Goal: Task Accomplishment & Management: Manage account settings

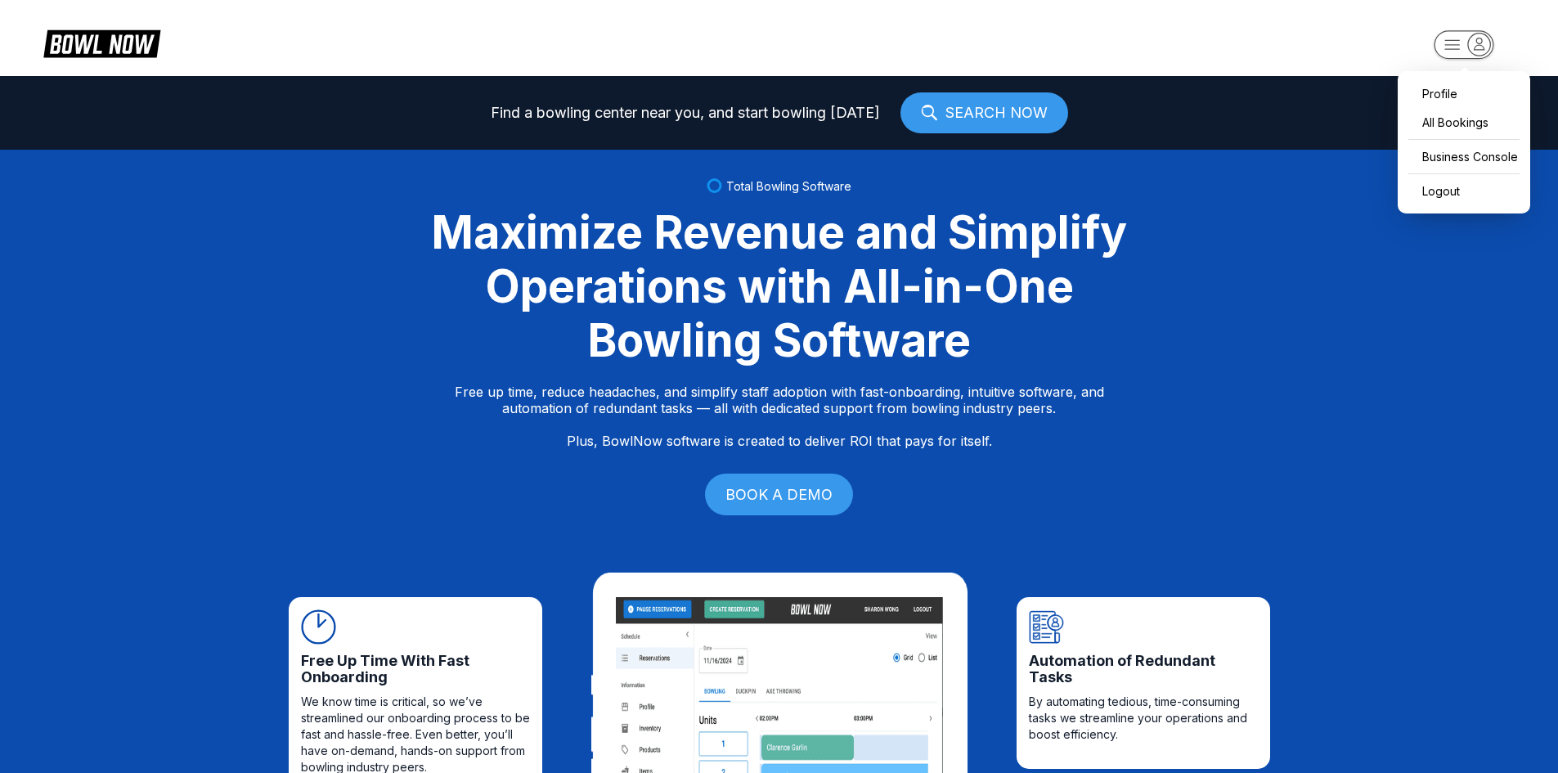
click at [1461, 47] on rect "button" at bounding box center [1464, 44] width 60 height 29
click at [1444, 164] on div "Business Console" at bounding box center [1464, 156] width 116 height 29
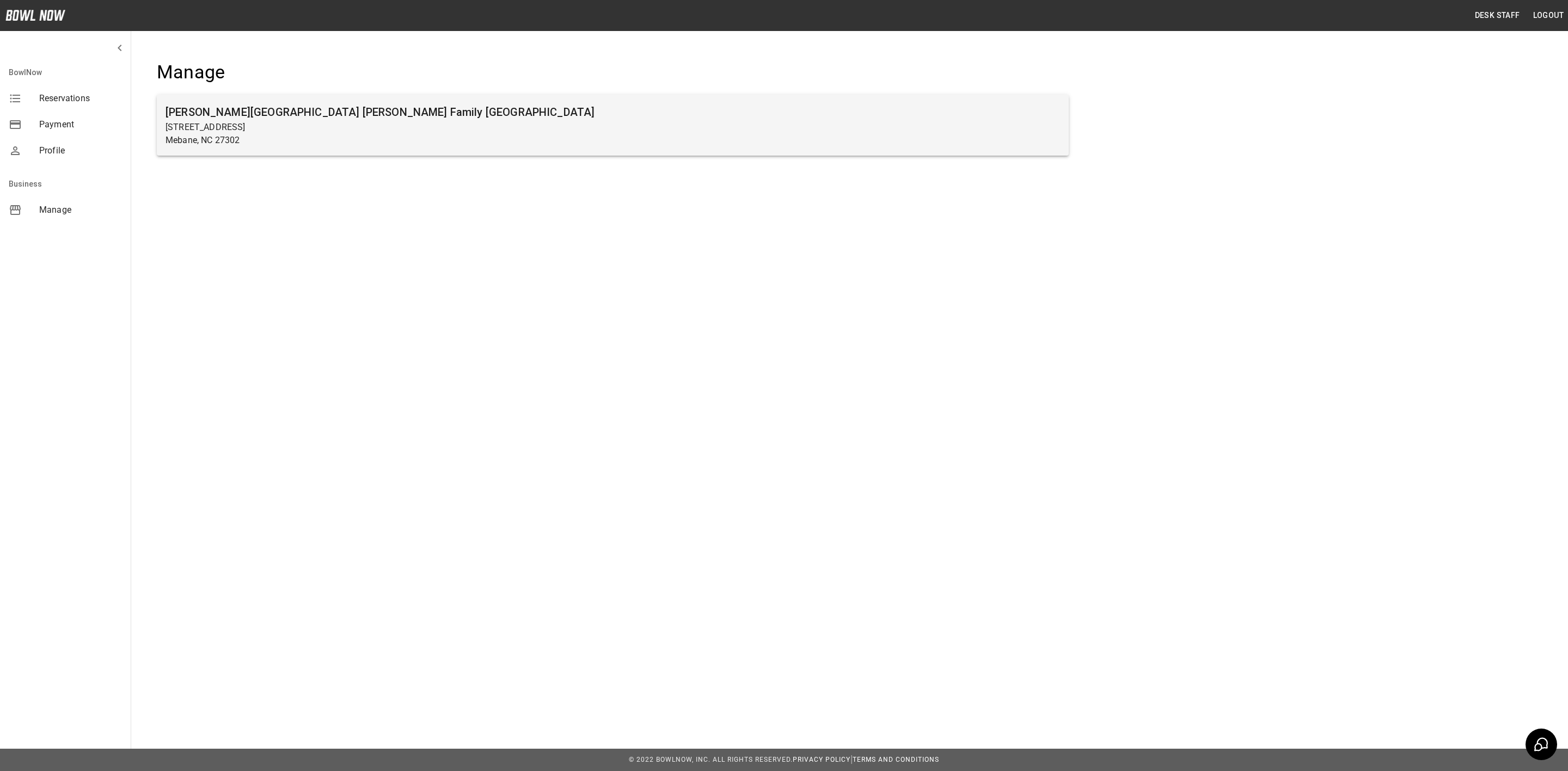
click at [347, 108] on h6 "[PERSON_NAME][GEOGRAPHIC_DATA] [PERSON_NAME] Family [GEOGRAPHIC_DATA]" at bounding box center [613, 112] width 894 height 17
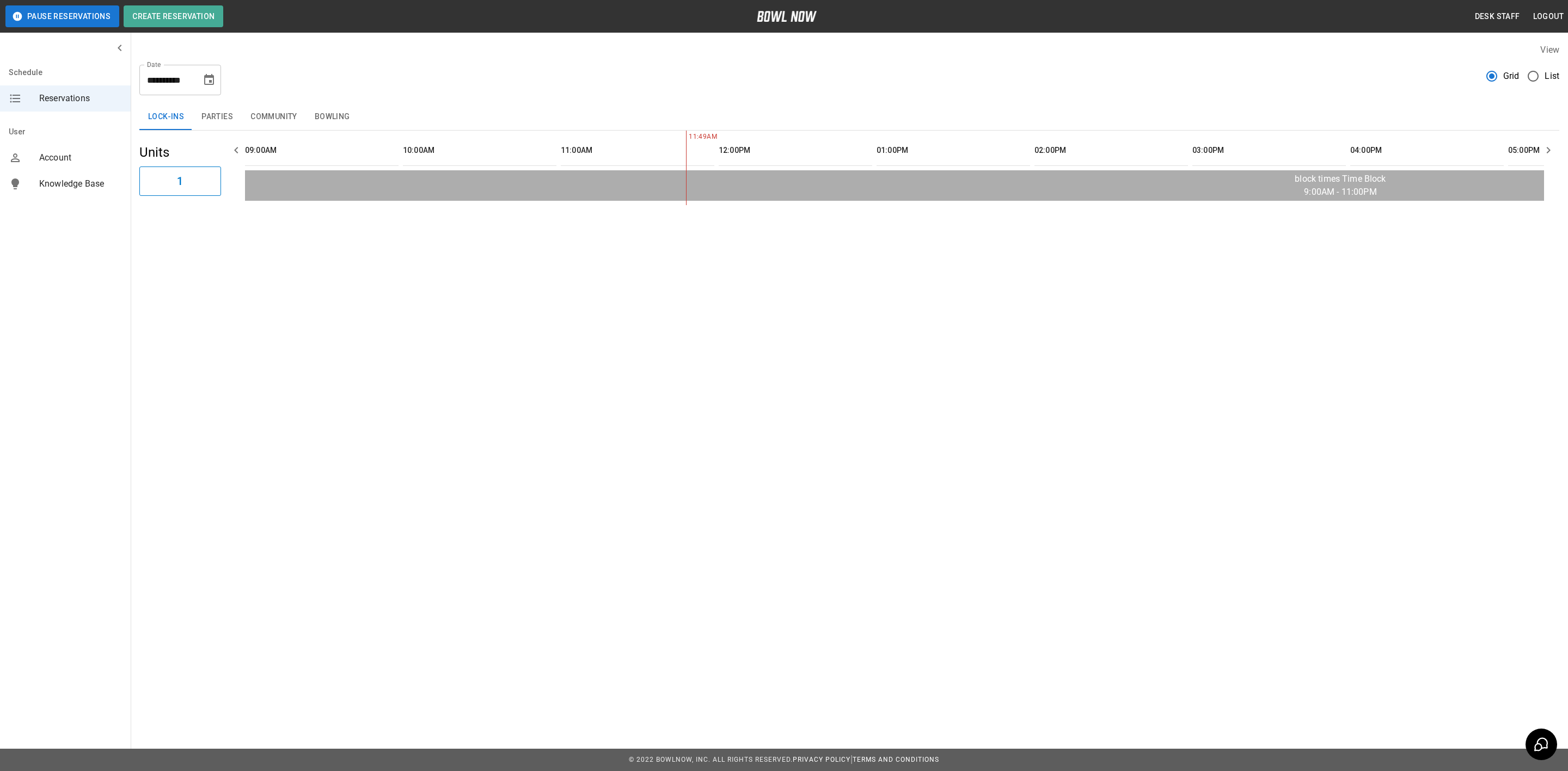
scroll to position [0, 315]
click at [211, 82] on icon "Choose date, selected date is Sep 23, 2025" at bounding box center [209, 79] width 10 height 11
click at [229, 219] on button "27" at bounding box center [232, 220] width 19 height 19
click at [226, 119] on button "Parties" at bounding box center [218, 116] width 49 height 26
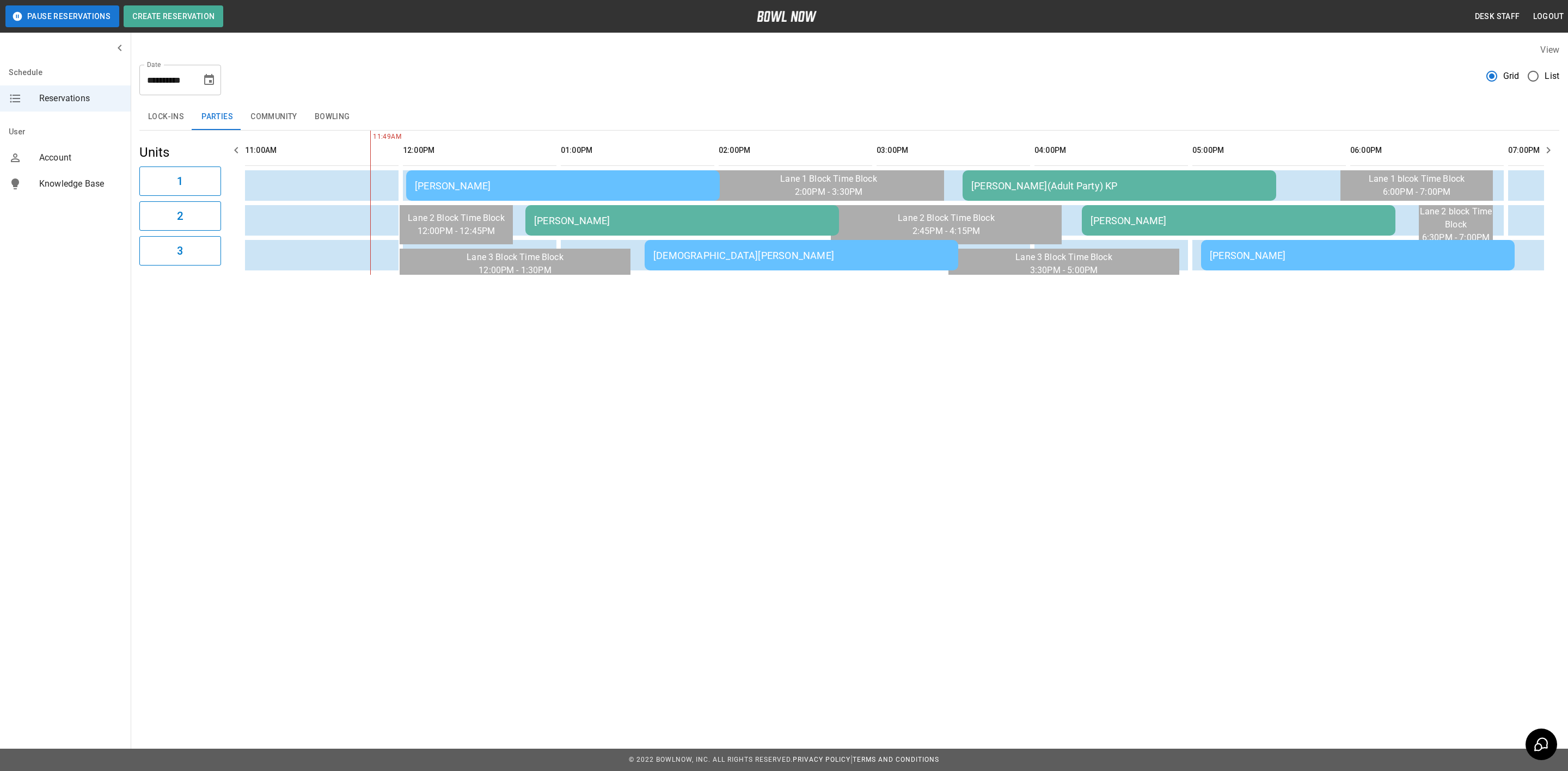
click at [562, 220] on div "Cole Jentry - AA" at bounding box center [682, 220] width 296 height 11
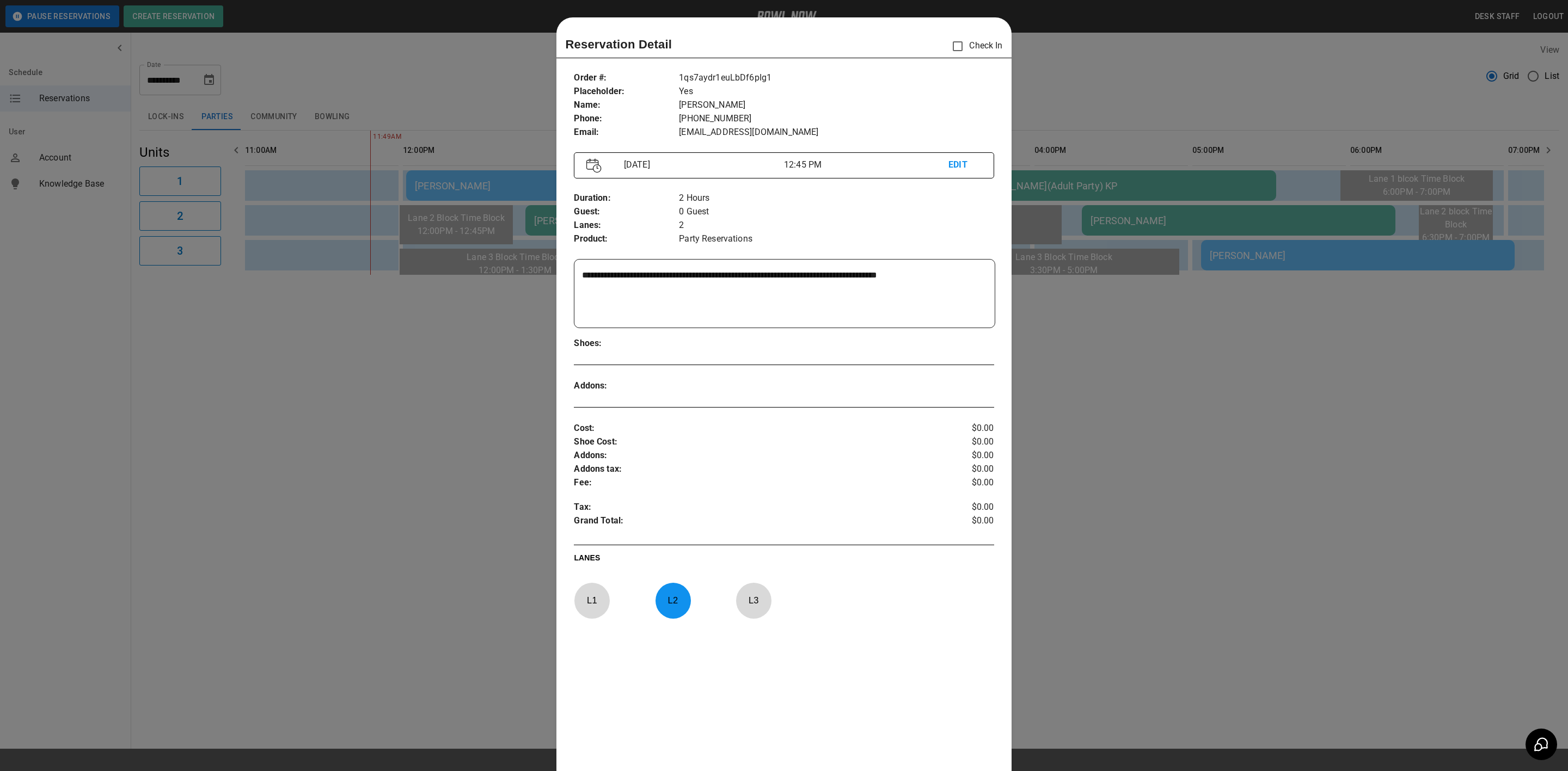
scroll to position [17, 0]
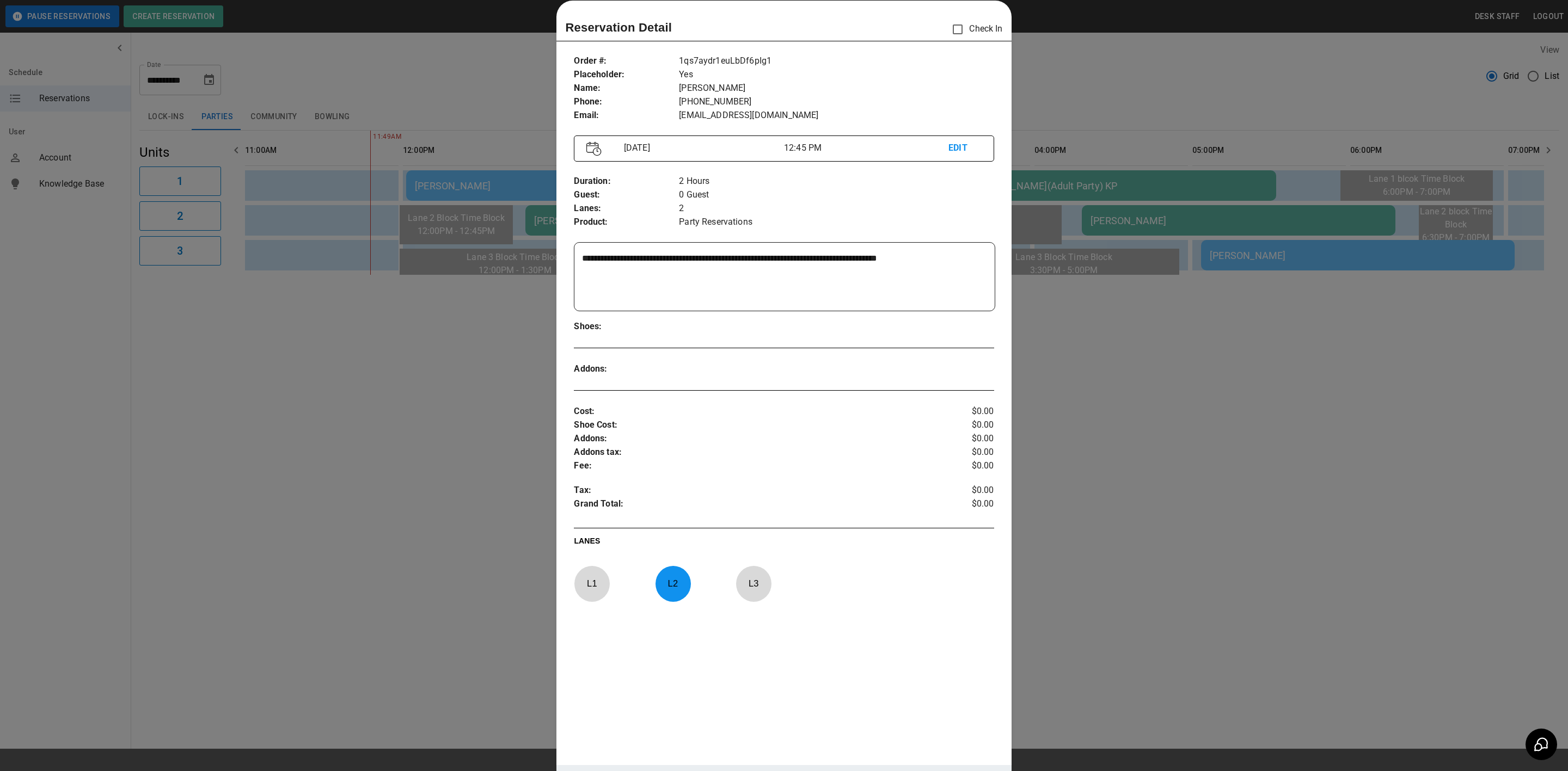
click at [274, 363] on div at bounding box center [784, 385] width 1568 height 771
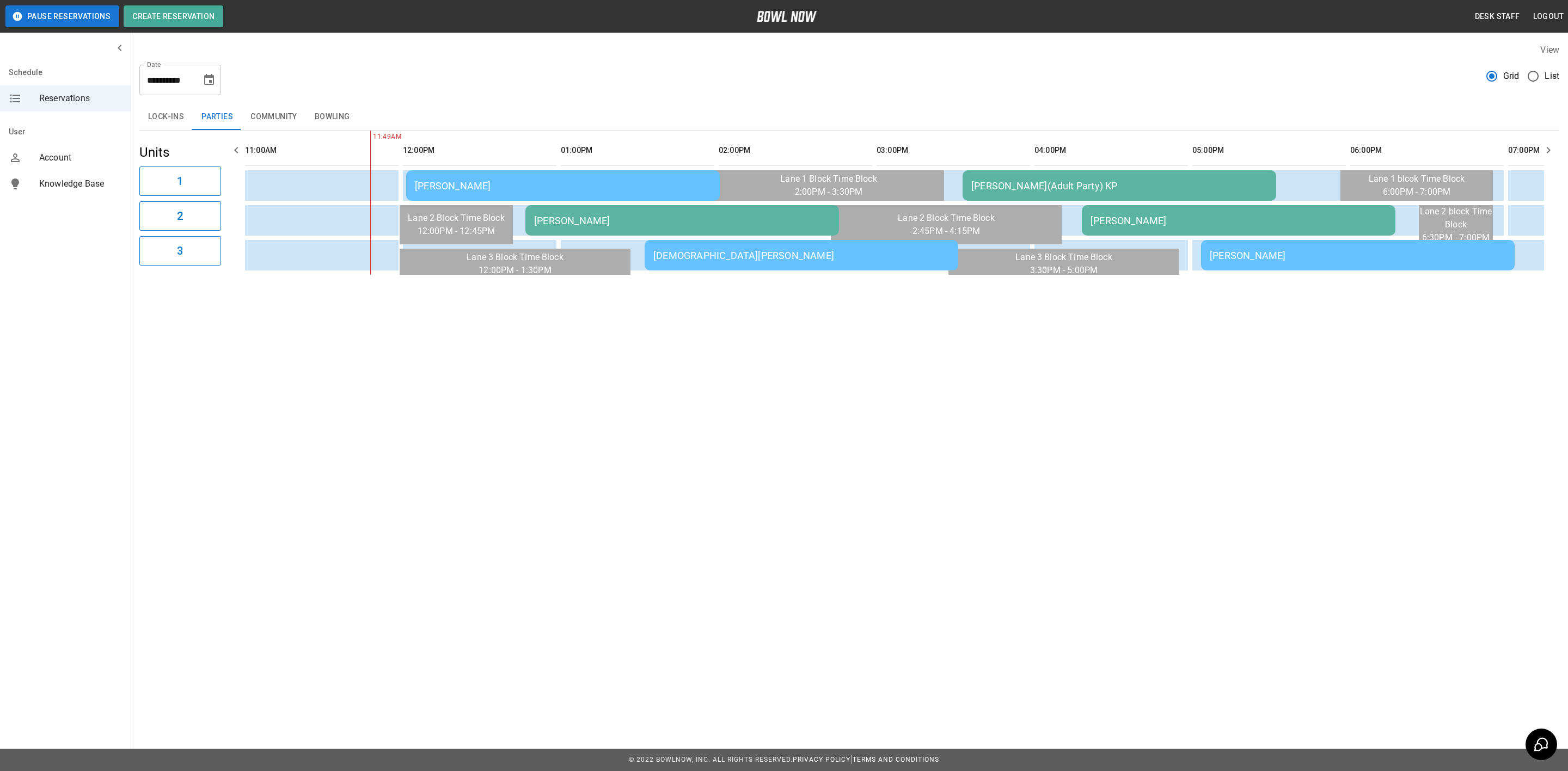
click at [210, 83] on icon "Choose date, selected date is Sep 27, 2025" at bounding box center [209, 80] width 13 height 13
click at [234, 110] on icon "Next month" at bounding box center [238, 113] width 13 height 13
click at [232, 154] on button "4" at bounding box center [232, 158] width 19 height 19
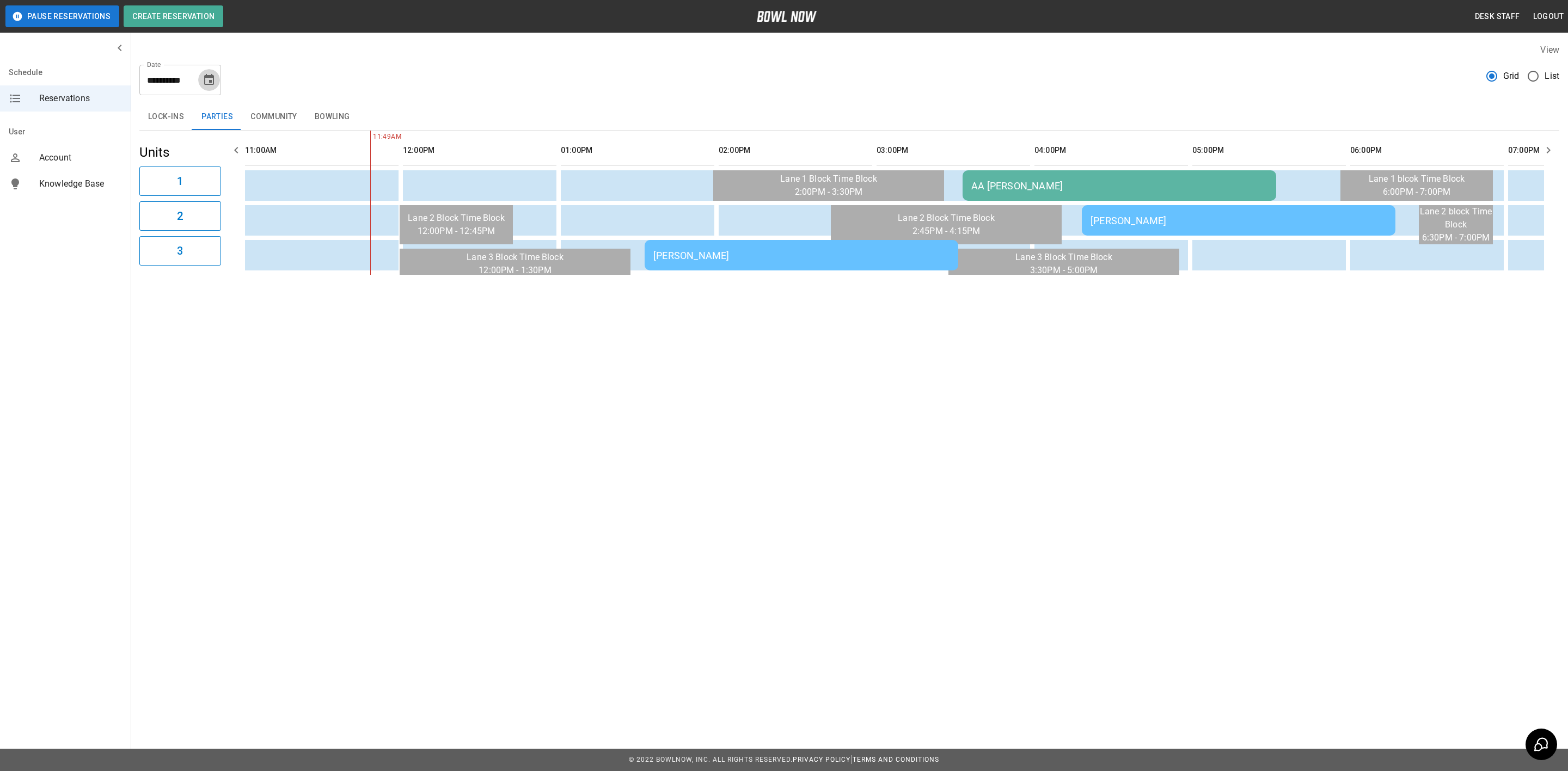
click at [211, 80] on icon "Choose date, selected date is Oct 4, 2025" at bounding box center [209, 79] width 10 height 11
click at [206, 108] on icon "Previous month" at bounding box center [210, 113] width 13 height 13
click at [232, 219] on button "27" at bounding box center [232, 220] width 19 height 19
type input "**********"
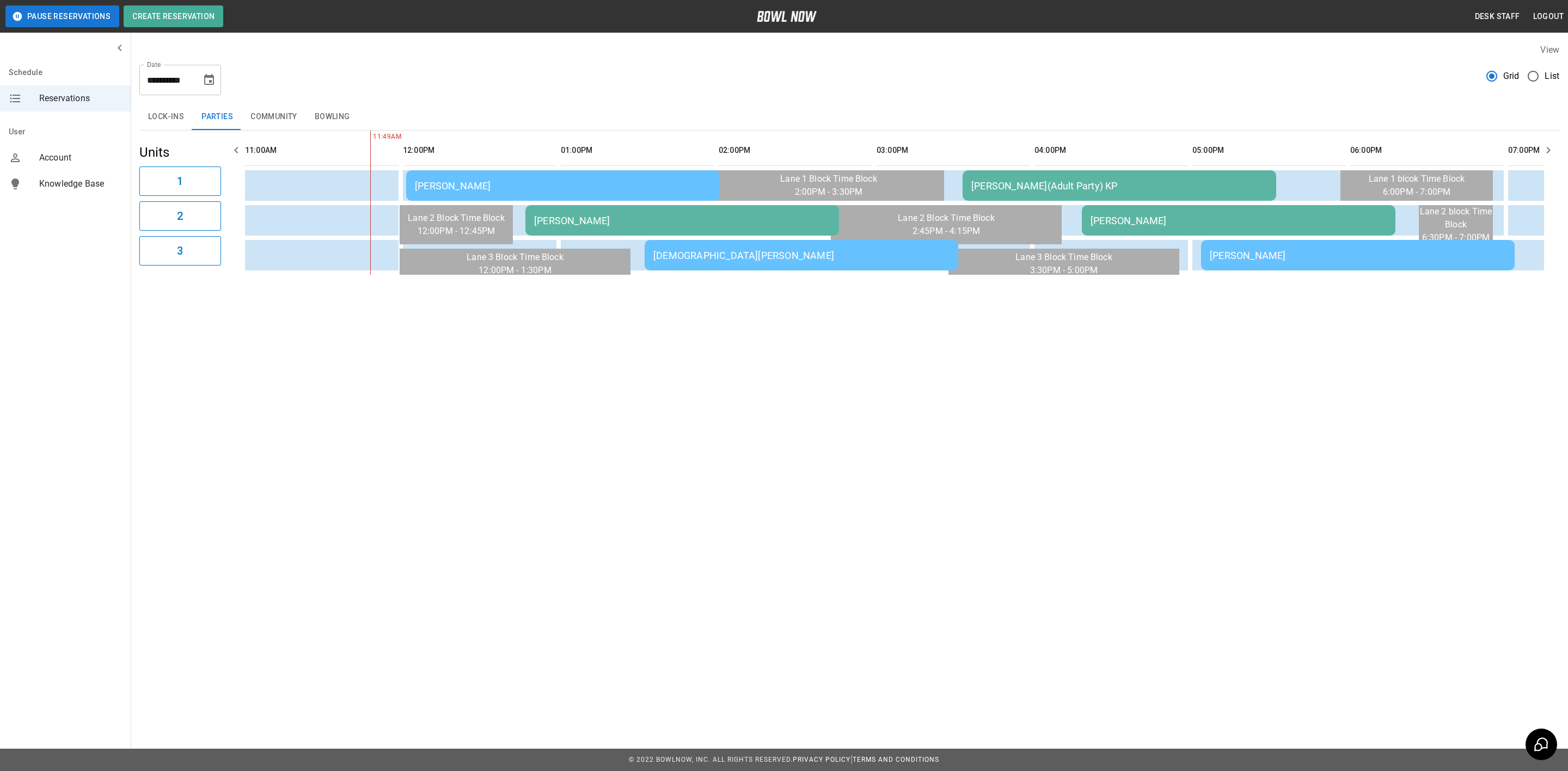
click at [550, 226] on td "Cole Jentry - AA" at bounding box center [682, 220] width 313 height 31
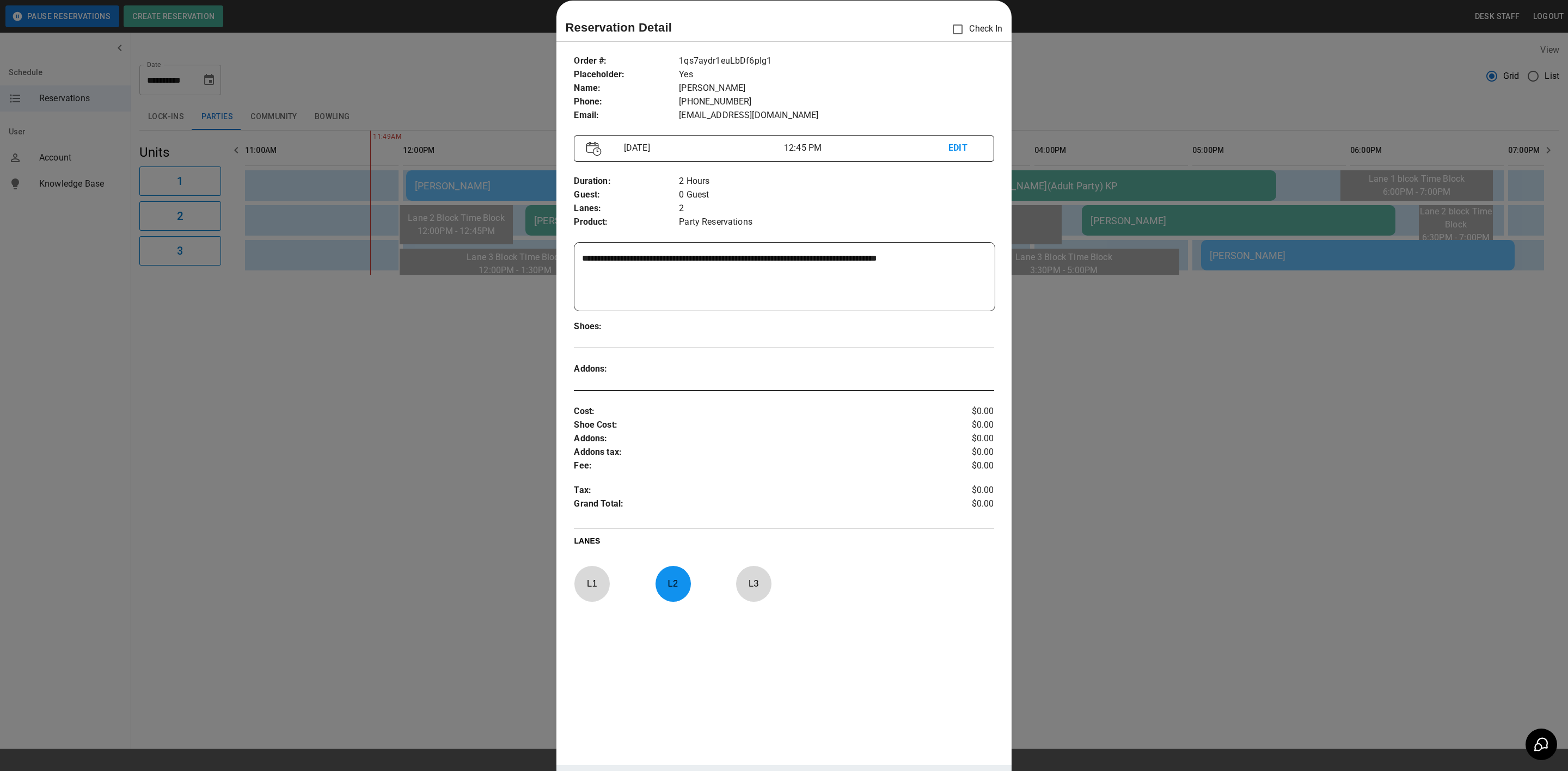
click at [958, 144] on p "EDIT" at bounding box center [964, 148] width 33 height 13
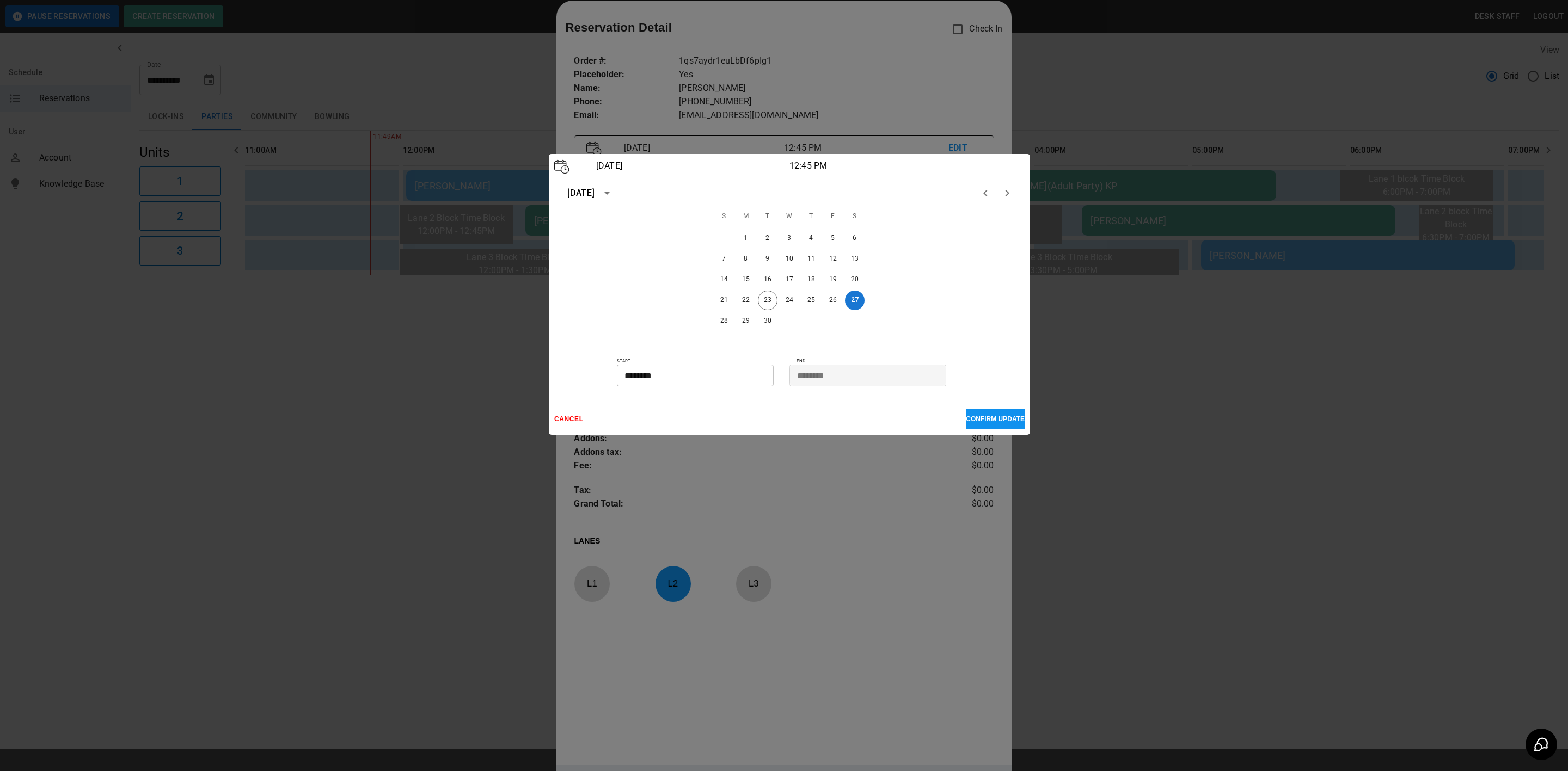
click at [1008, 195] on icon "Next month" at bounding box center [1008, 194] width 13 height 13
click at [855, 234] on button "4" at bounding box center [855, 238] width 19 height 19
click at [966, 415] on p "CONFIRM UPDATE" at bounding box center [995, 418] width 59 height 7
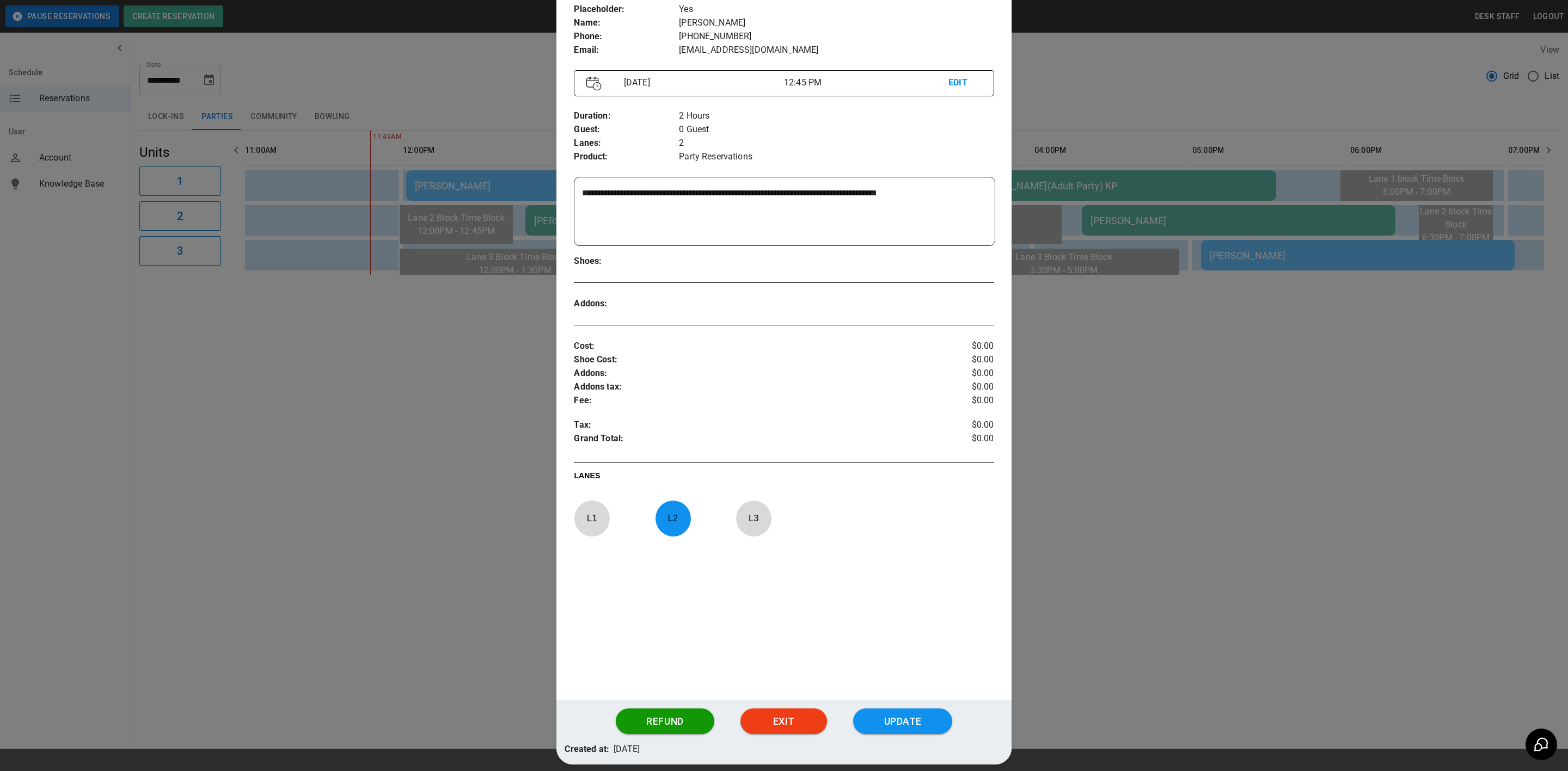
scroll to position [131, 0]
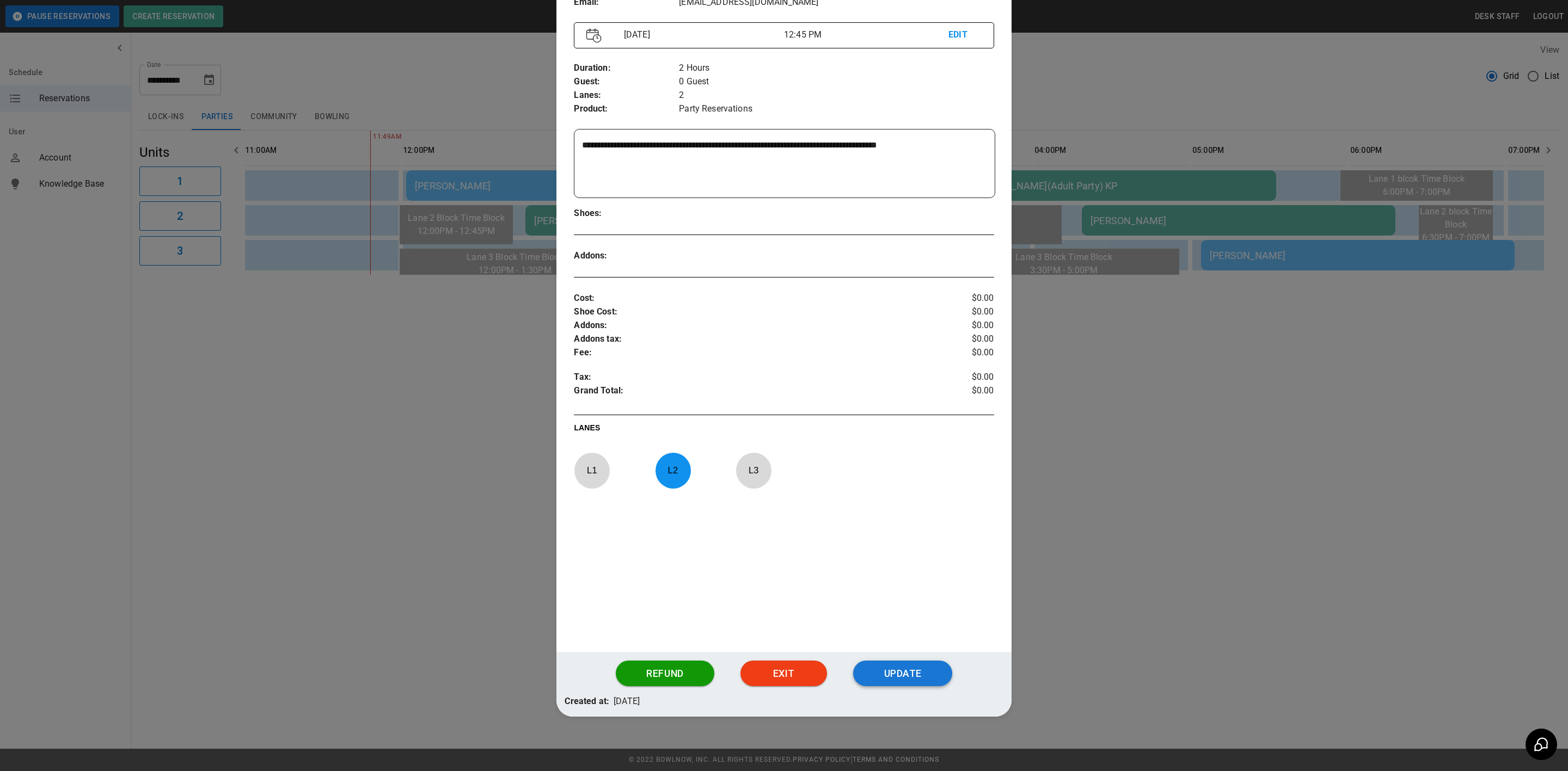
click at [905, 665] on button "Update" at bounding box center [902, 673] width 99 height 26
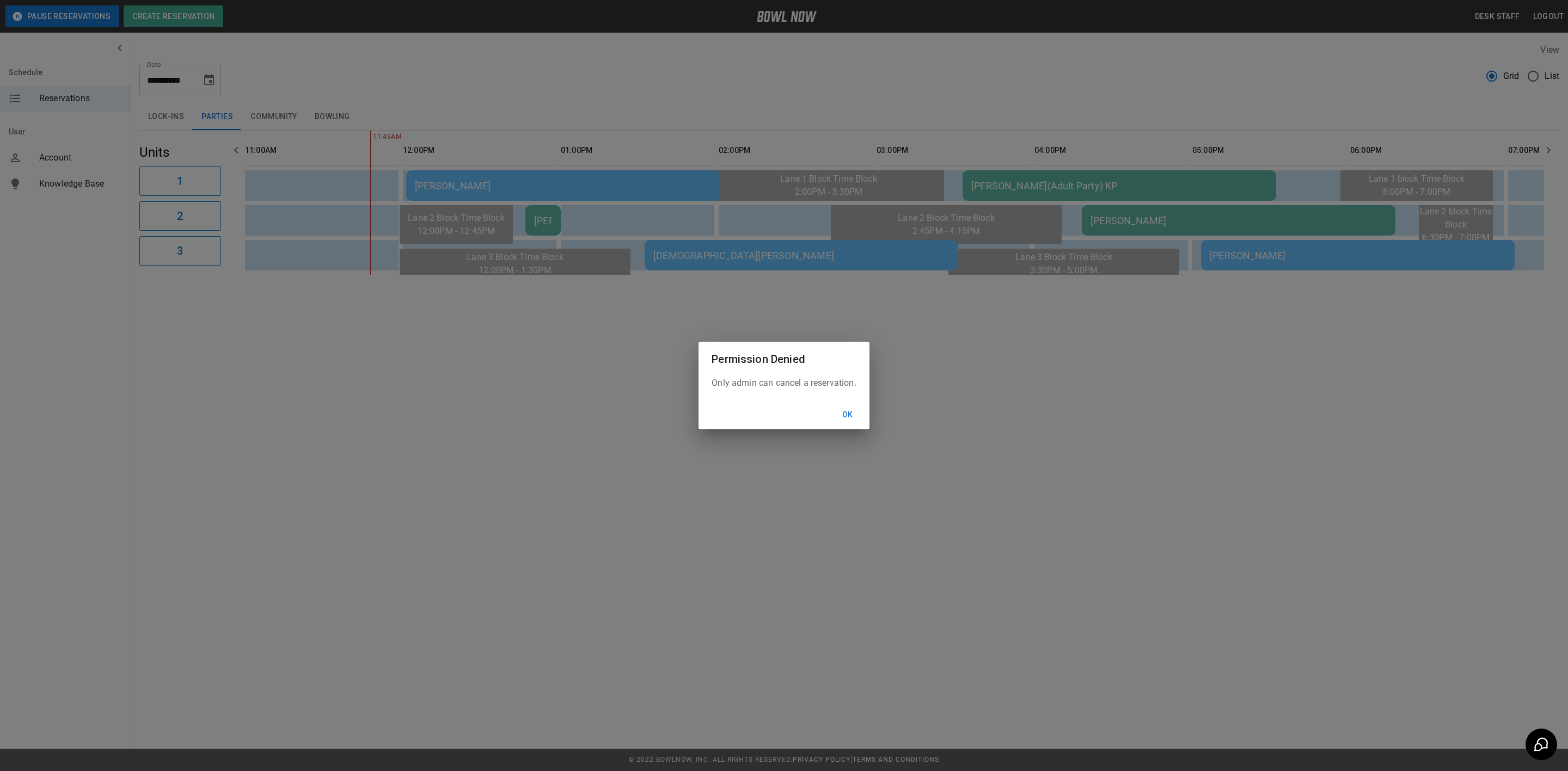
click at [851, 408] on button "Ok" at bounding box center [848, 415] width 35 height 20
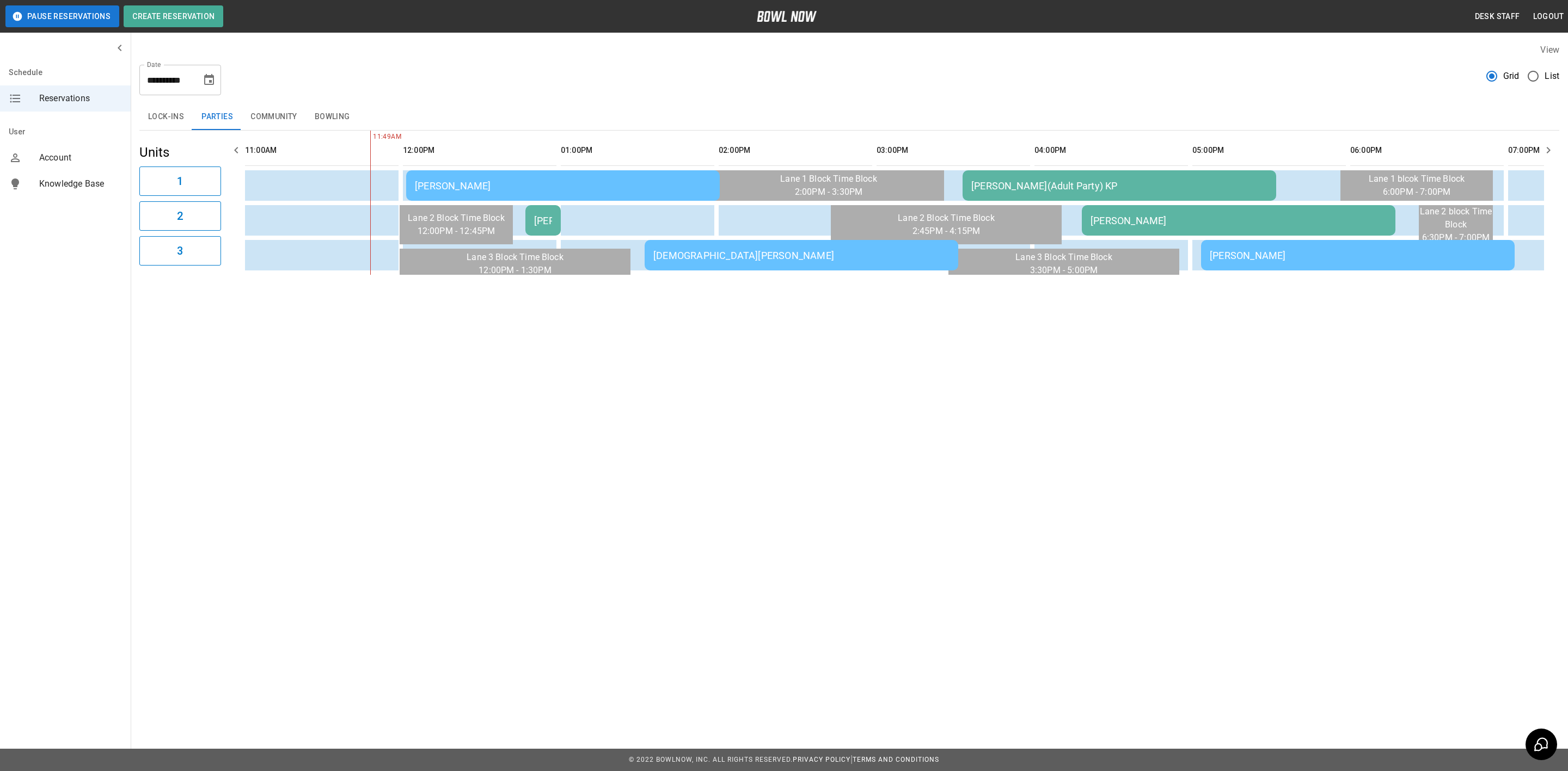
click at [550, 228] on td "Cole Jentry - AA" at bounding box center [542, 220] width 35 height 31
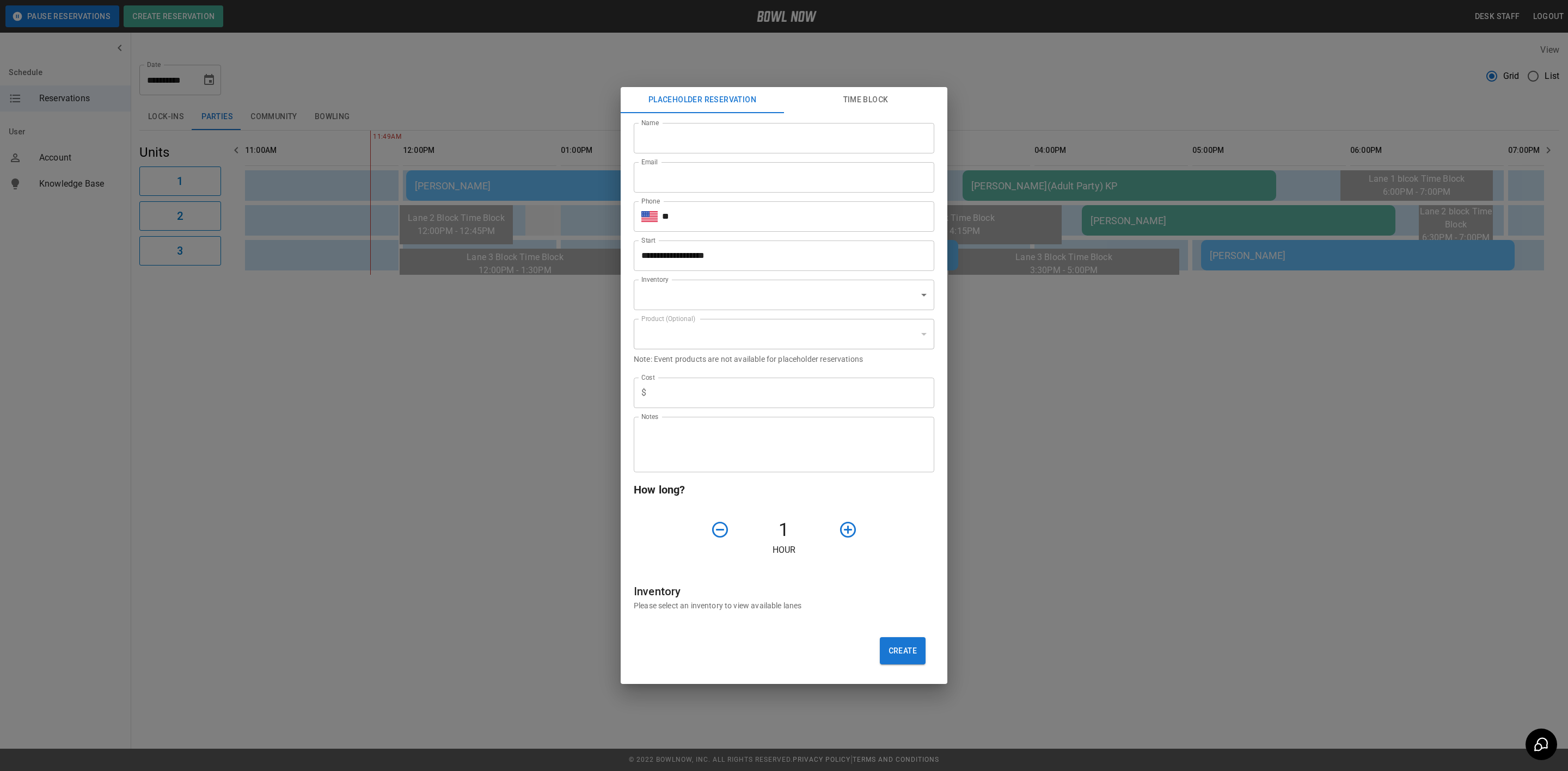
type input "**********"
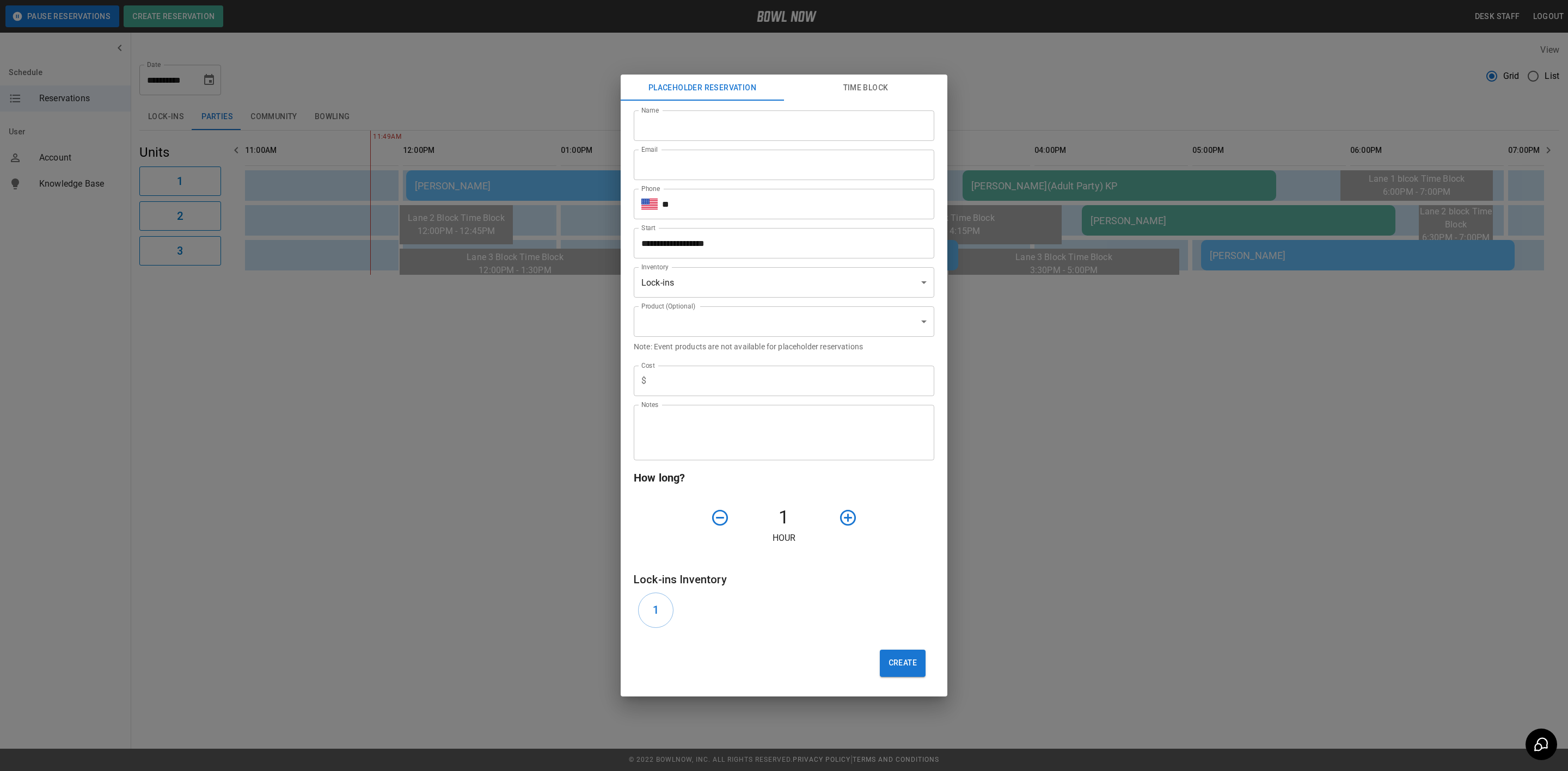
click at [465, 414] on div "**********" at bounding box center [784, 385] width 1568 height 771
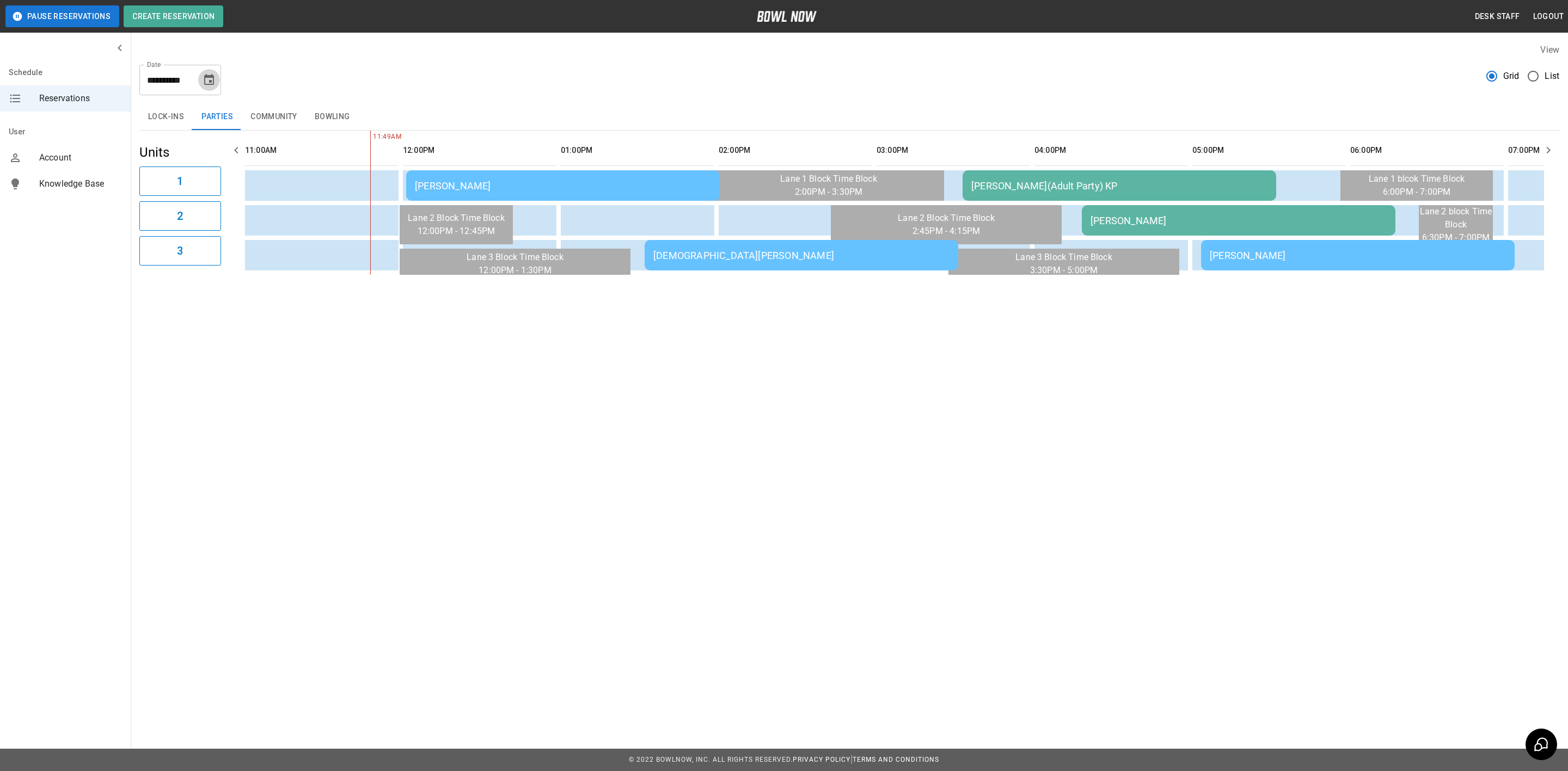
click at [208, 82] on icon "Choose date, selected date is Sep 27, 2025" at bounding box center [209, 80] width 13 height 13
click at [236, 111] on icon "Next month" at bounding box center [238, 113] width 13 height 13
click at [230, 156] on button "4" at bounding box center [232, 158] width 19 height 19
type input "**********"
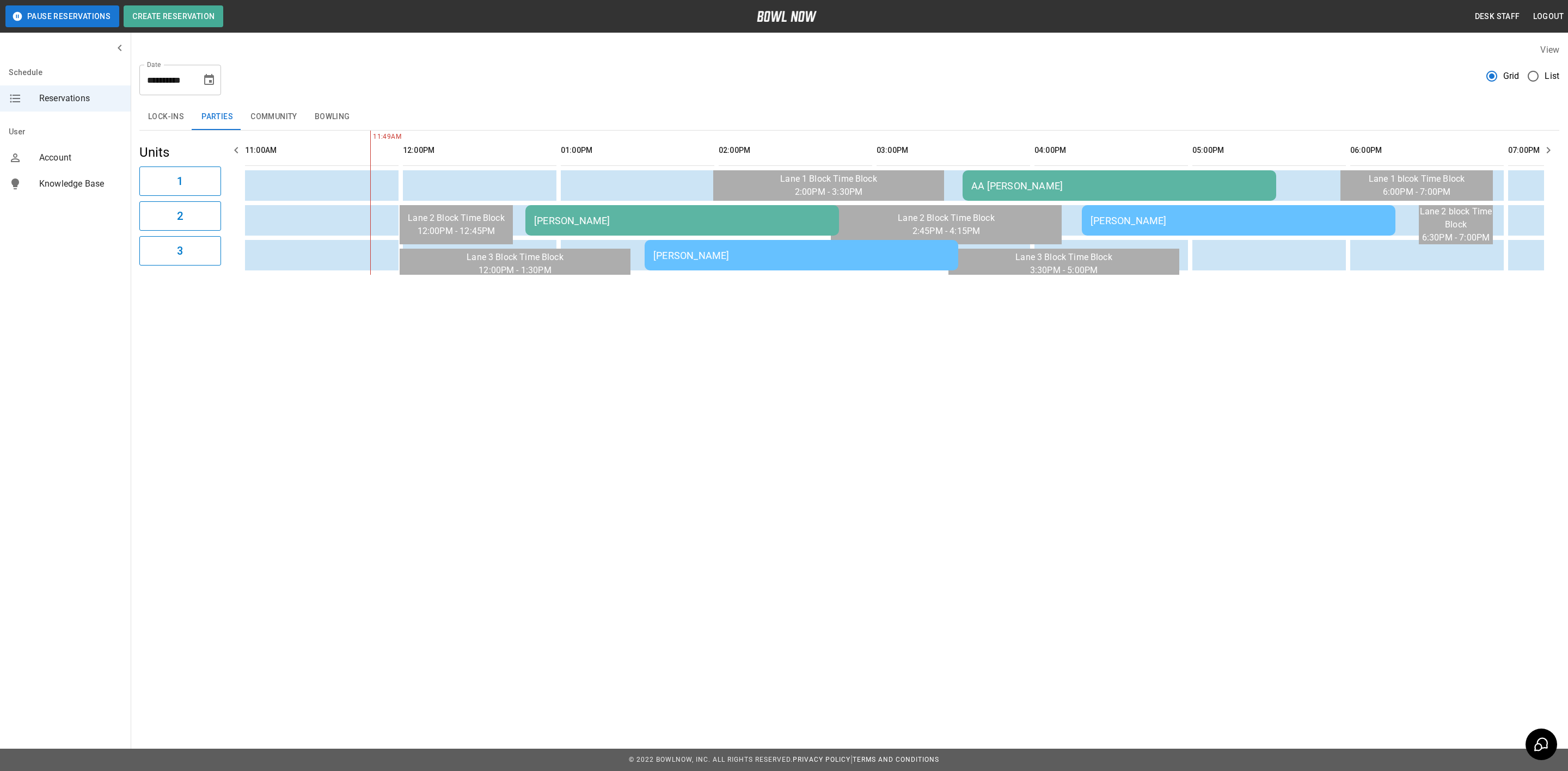
click at [547, 224] on div "Cole Jentry - AA" at bounding box center [682, 220] width 296 height 11
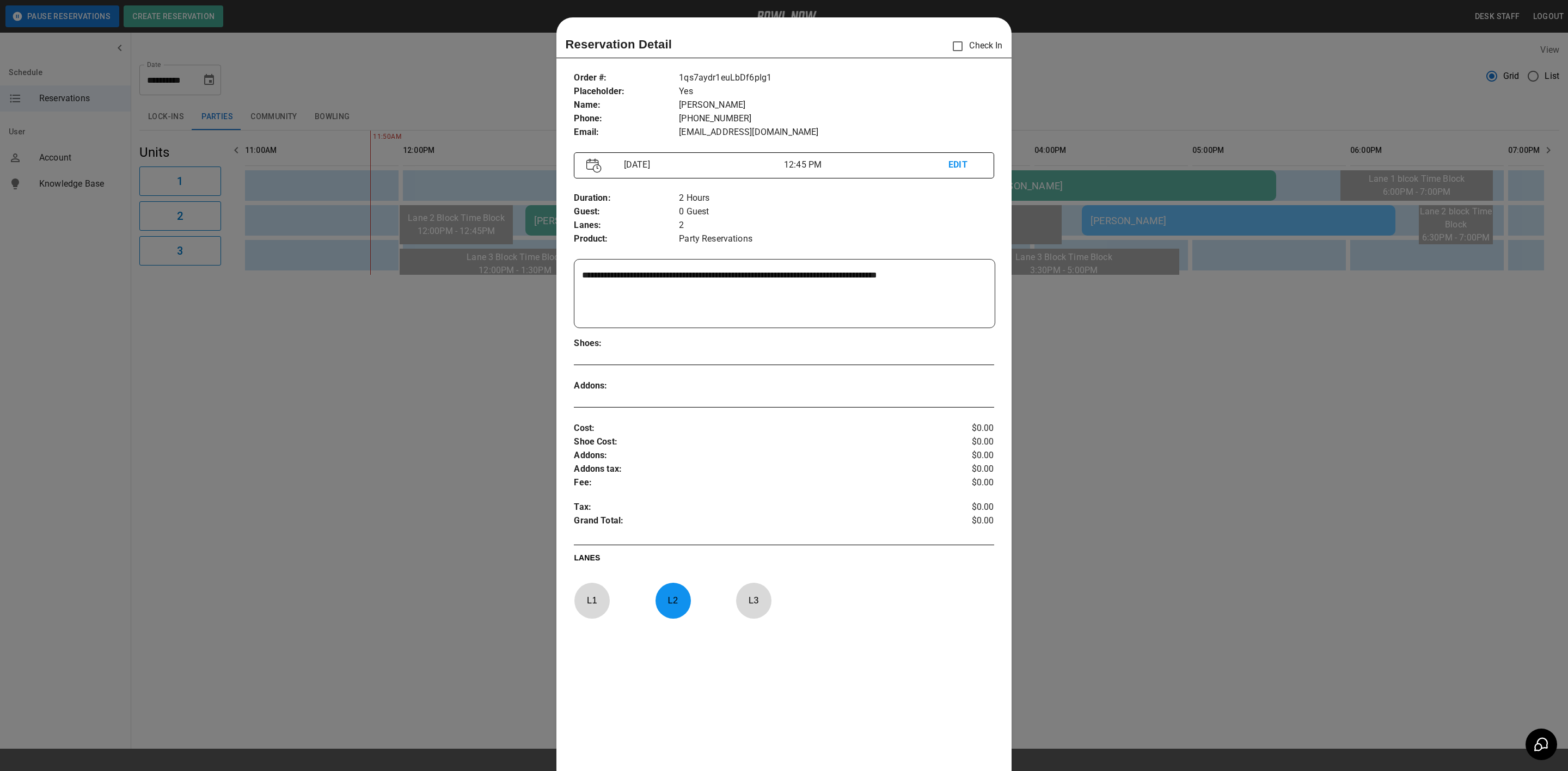
scroll to position [17, 0]
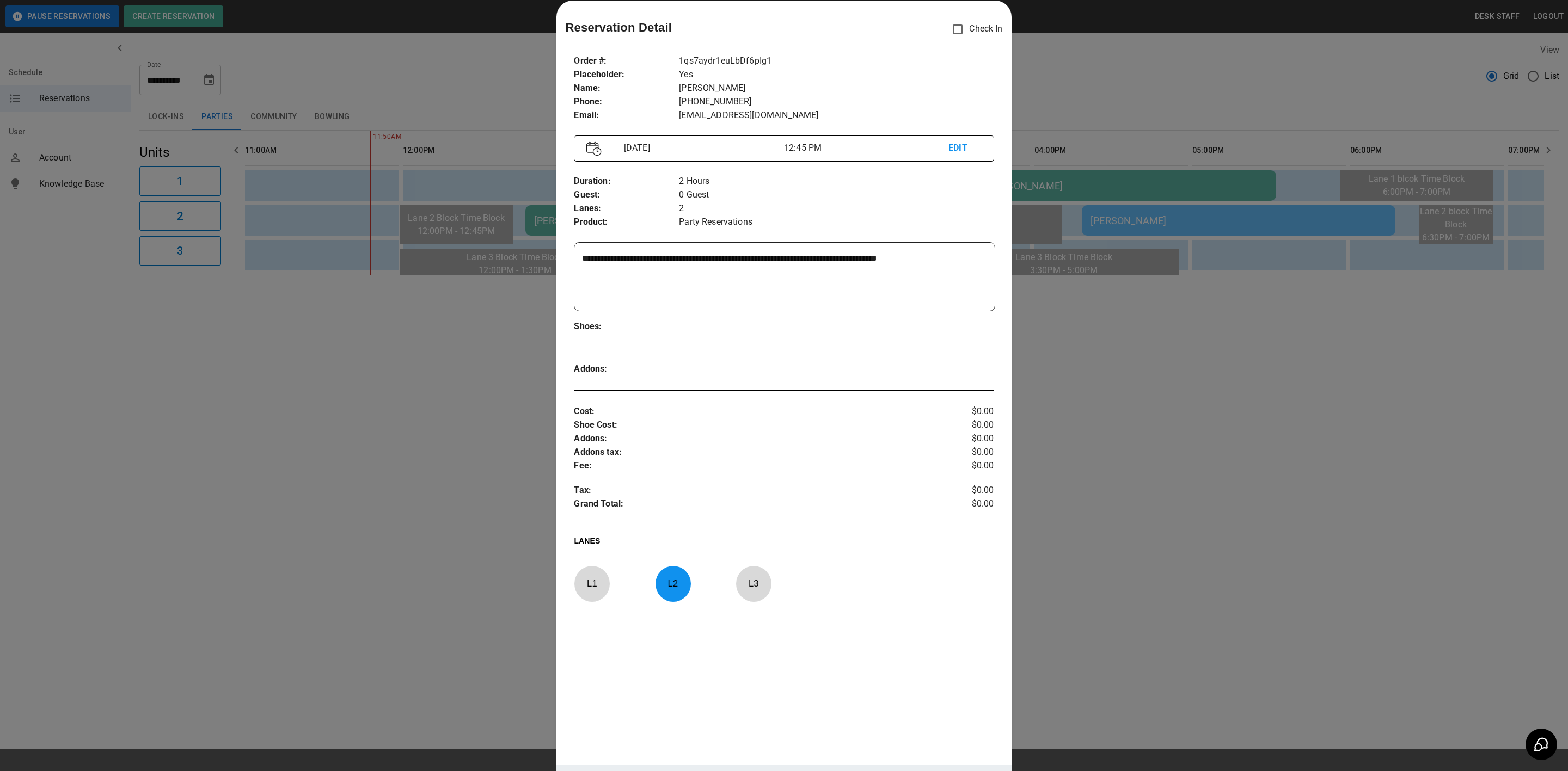
click at [497, 330] on div at bounding box center [784, 385] width 1568 height 771
